Goal: Navigation & Orientation: Find specific page/section

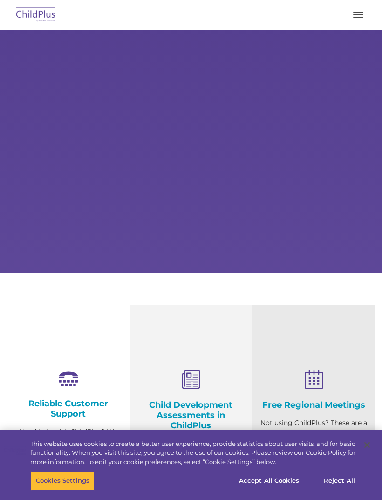
select select "MEDIUM"
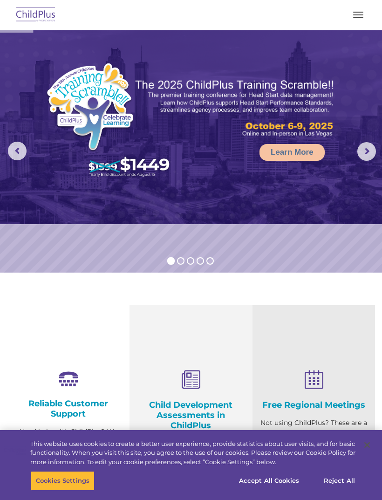
click at [355, 28] on nav "Download Support | Schedule A Demo  MENU MENU Software ChildPlus: The original…" at bounding box center [191, 15] width 382 height 30
click at [358, 14] on button "button" at bounding box center [359, 14] width 20 height 15
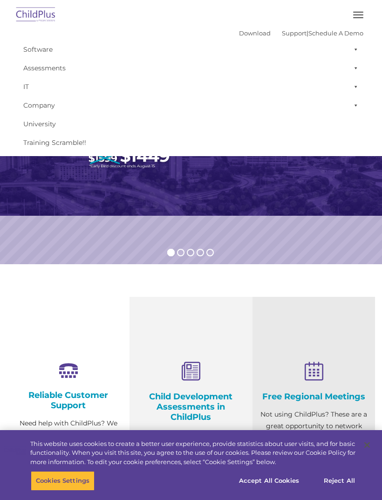
scroll to position [9, 0]
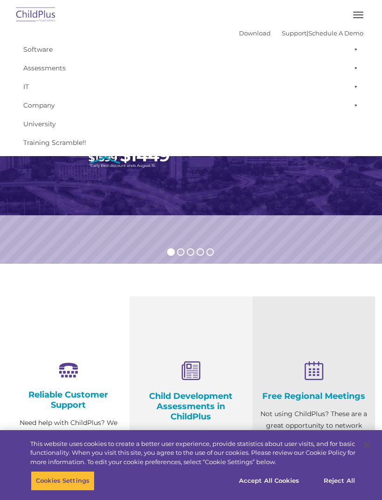
click at [41, 305] on div "Reliable Customer Support Need help with ChildPlus? We offer many convenient wa…" at bounding box center [68, 440] width 123 height 286
click at [45, 298] on div "Reliable Customer Support Need help with ChildPlus? We offer many convenient wa…" at bounding box center [68, 440] width 123 height 286
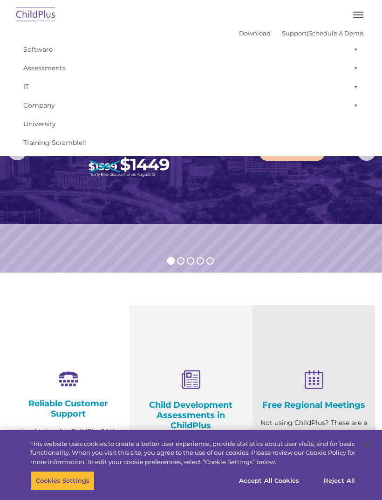
click at [55, 241] on rs-slide "Learn More" at bounding box center [191, 151] width 382 height 242
click at [49, 265] on rs-slide "Learn More" at bounding box center [191, 151] width 382 height 242
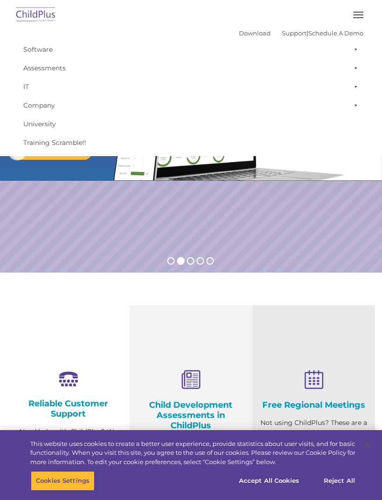
click at [54, 271] on rs-slide "Request a Demo The Future of ChildPlus is Here! Boost your productivity and str…" at bounding box center [191, 151] width 382 height 242
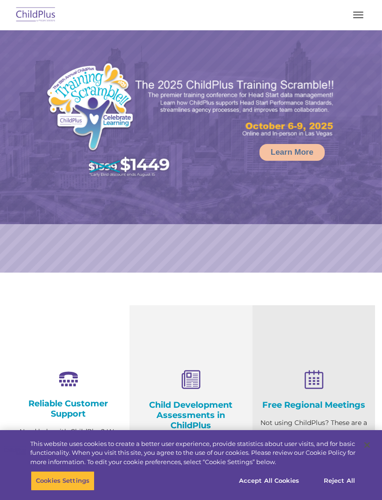
select select "MEDIUM"
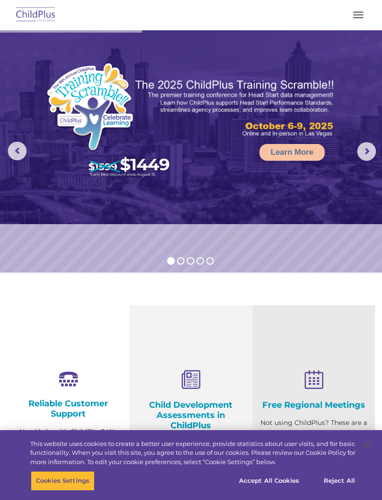
click at [371, 151] on rs-arrow at bounding box center [367, 151] width 19 height 19
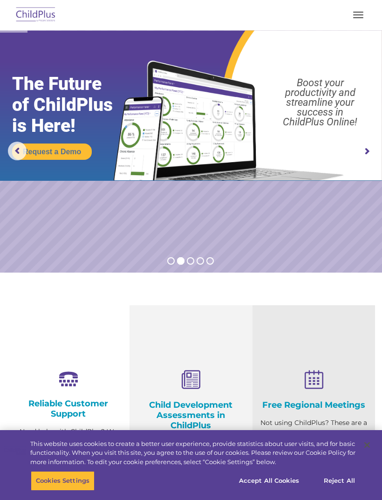
click at [373, 159] on rs-arrow at bounding box center [367, 151] width 19 height 19
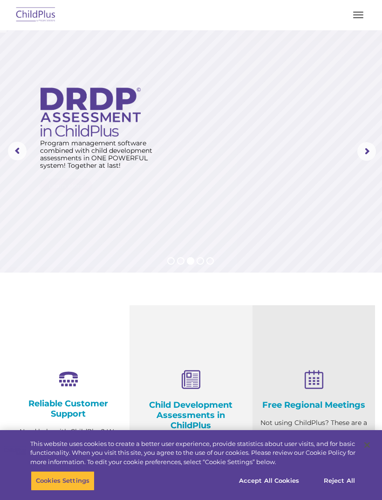
click at [363, 156] on rs-arrow at bounding box center [367, 151] width 19 height 19
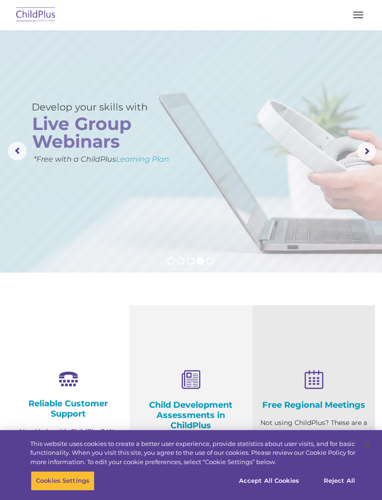
click at [358, 160] on rs-arrow at bounding box center [367, 151] width 19 height 19
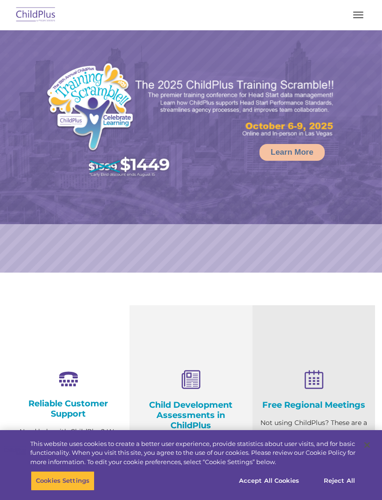
select select "MEDIUM"
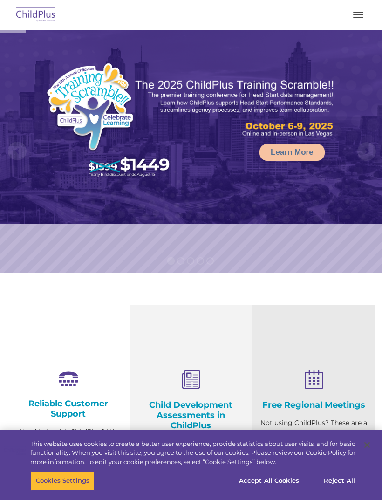
click at [350, 16] on button "button" at bounding box center [359, 14] width 20 height 15
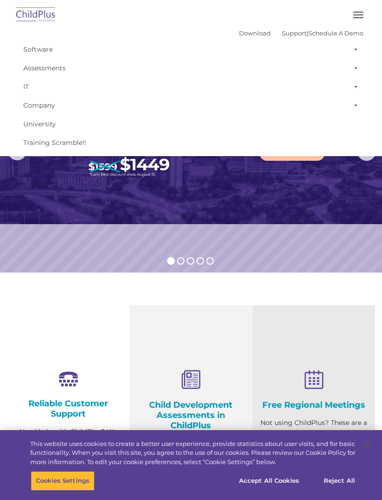
click at [37, 69] on link "Assessments" at bounding box center [191, 68] width 345 height 19
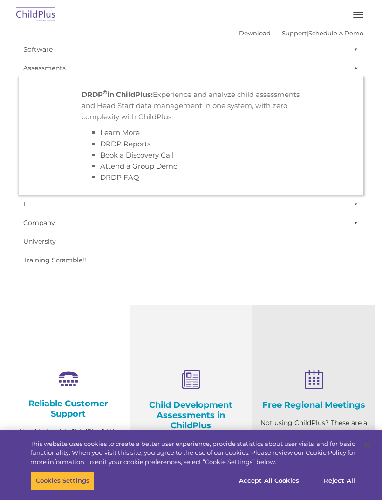
click at [20, 205] on link "IT" at bounding box center [191, 204] width 345 height 19
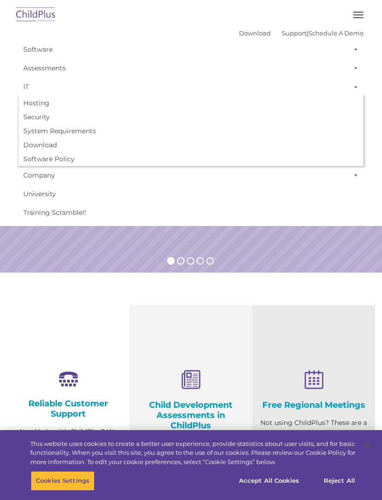
click at [51, 212] on link "Training Scramble!!" at bounding box center [191, 212] width 345 height 19
